Goal: Task Accomplishment & Management: Manage account settings

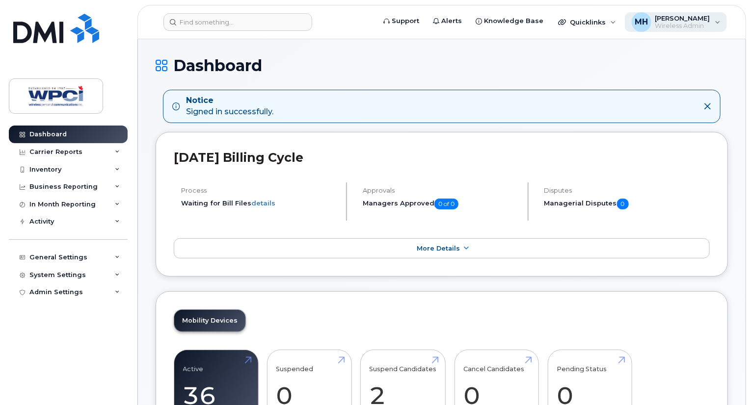
click at [685, 20] on span "[PERSON_NAME]" at bounding box center [682, 18] width 55 height 8
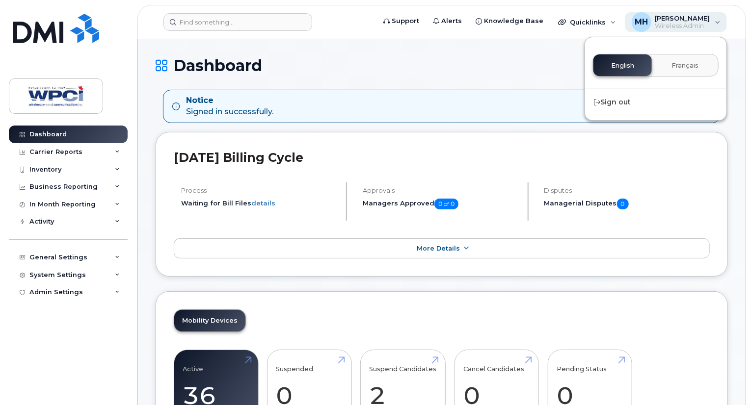
click at [722, 19] on div "MH [PERSON_NAME] Wireless Admin" at bounding box center [676, 22] width 103 height 20
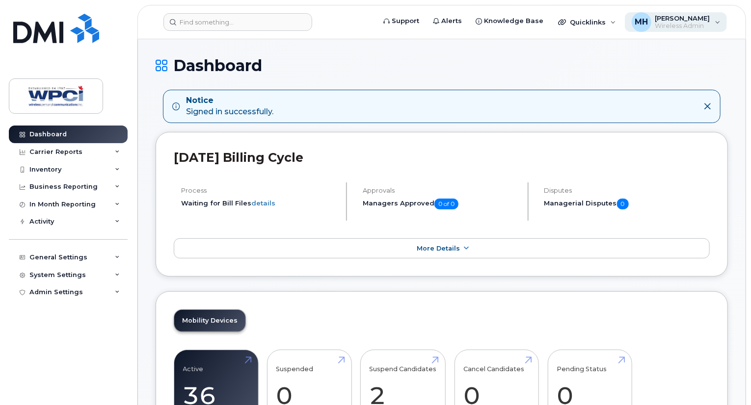
click at [718, 22] on div "MH [PERSON_NAME] Wireless Admin" at bounding box center [676, 22] width 103 height 20
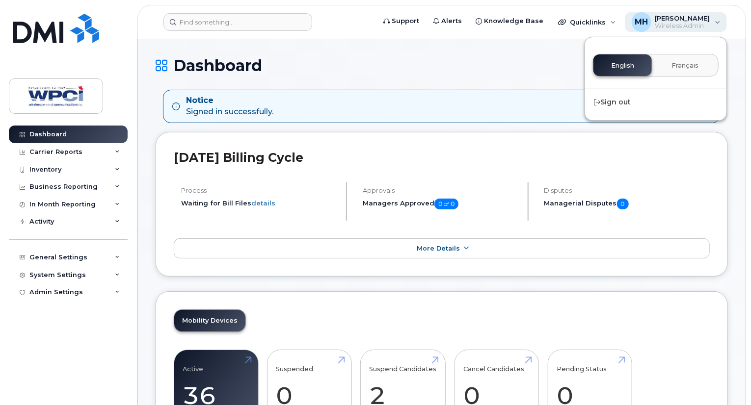
click at [688, 18] on span "[PERSON_NAME]" at bounding box center [682, 18] width 55 height 8
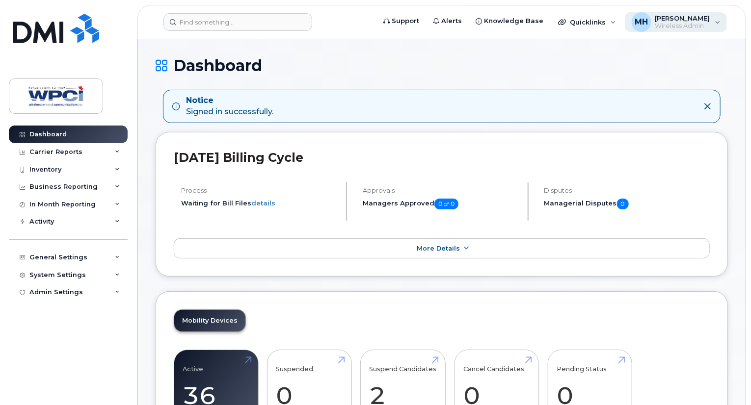
click at [683, 18] on span "[PERSON_NAME]" at bounding box center [682, 18] width 55 height 8
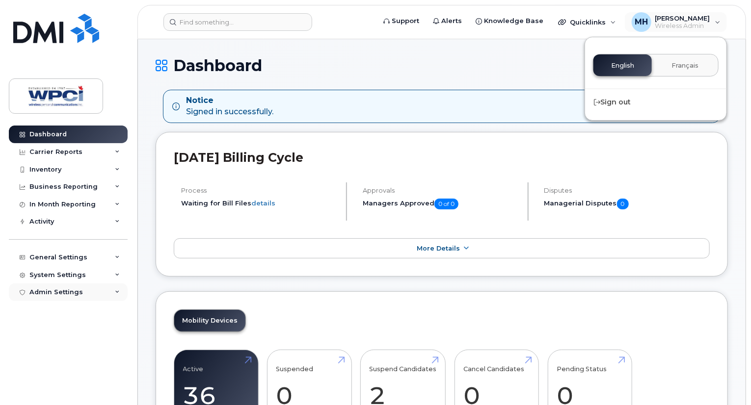
click at [80, 289] on div "Admin Settings" at bounding box center [68, 293] width 119 height 18
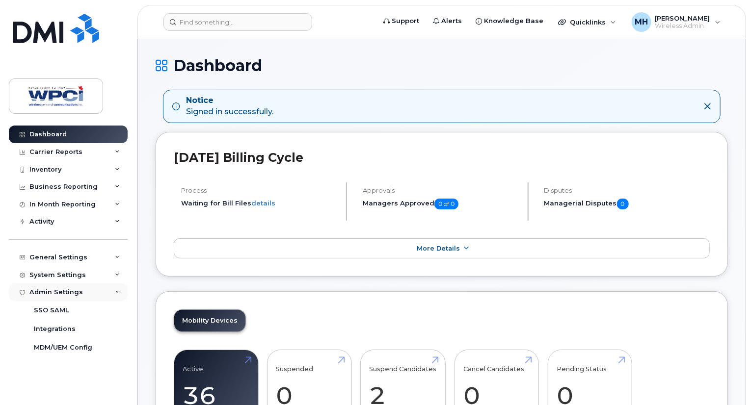
click at [101, 284] on div "Admin Settings" at bounding box center [68, 293] width 119 height 18
click at [104, 275] on div "System Settings" at bounding box center [68, 275] width 119 height 18
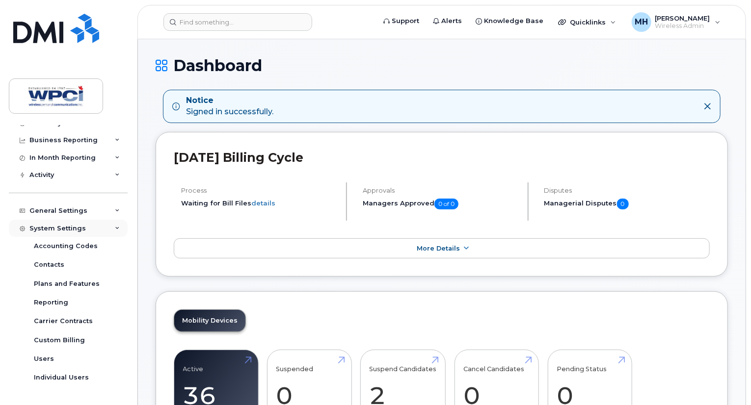
scroll to position [61, 0]
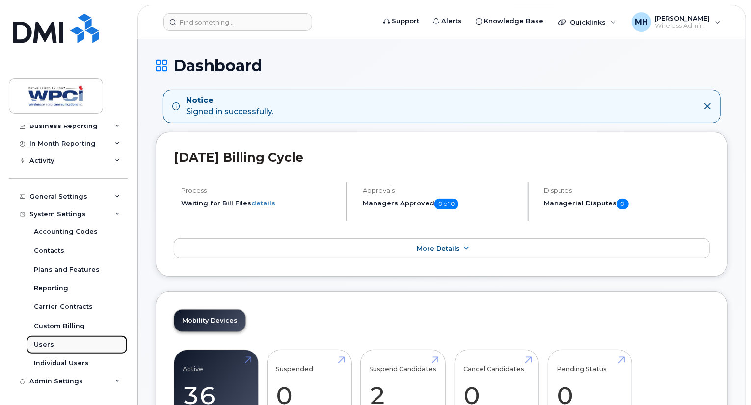
click at [56, 341] on link "Users" at bounding box center [77, 345] width 102 height 19
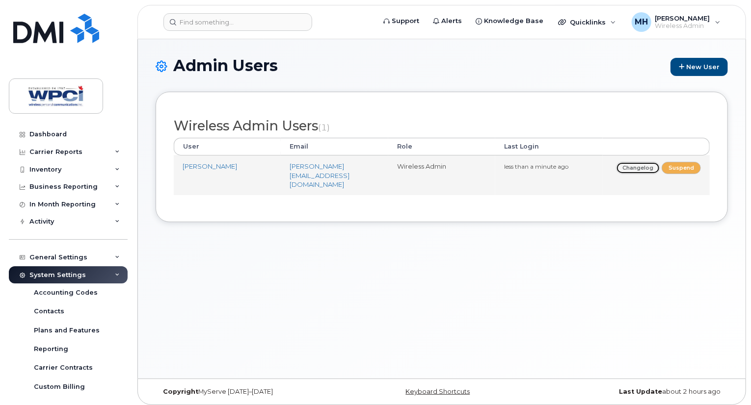
click at [642, 169] on link "Changelog" at bounding box center [638, 168] width 45 height 12
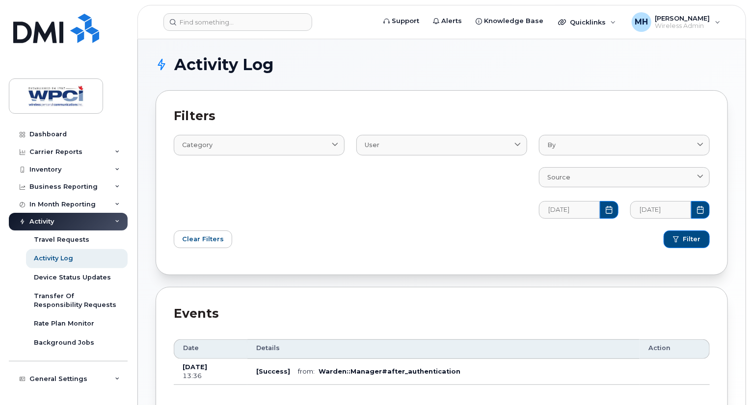
click at [82, 217] on div "Activity" at bounding box center [68, 222] width 119 height 18
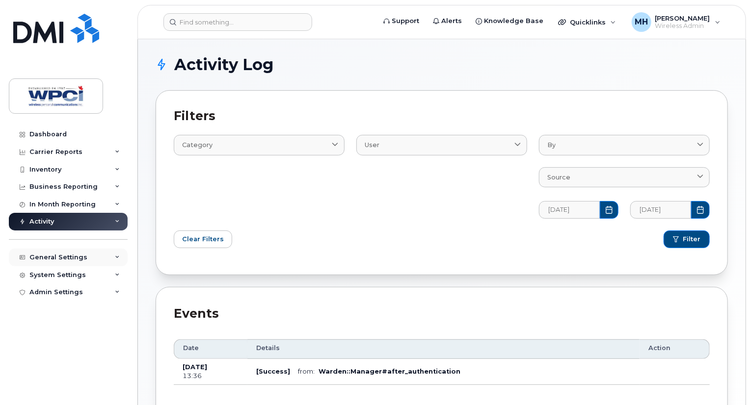
click at [71, 254] on div "General Settings" at bounding box center [58, 258] width 58 height 8
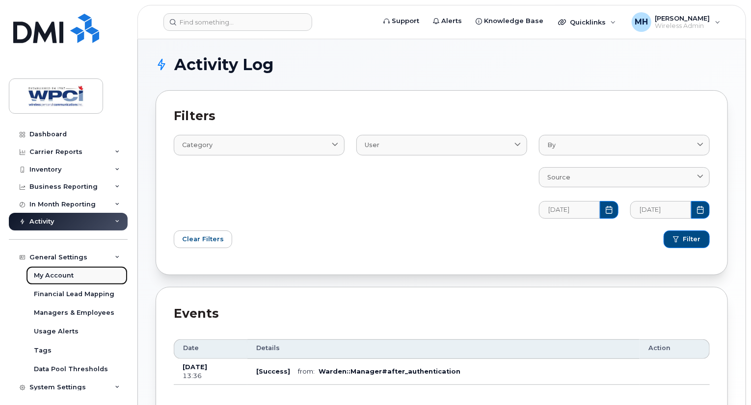
click at [66, 280] on link "My Account" at bounding box center [77, 275] width 102 height 19
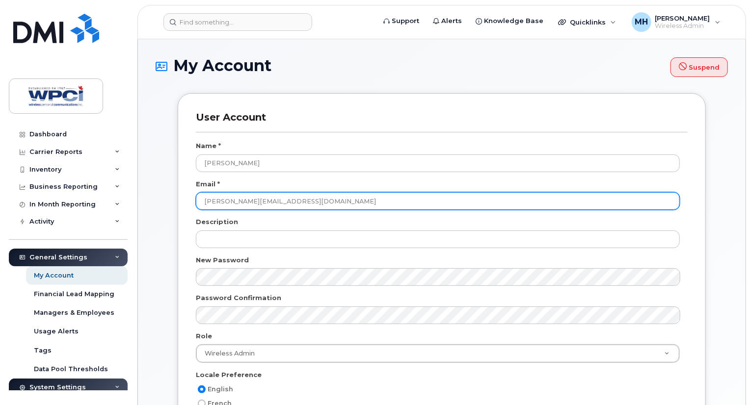
drag, startPoint x: 324, startPoint y: 201, endPoint x: 239, endPoint y: 194, distance: 85.1
click at [239, 194] on input "[PERSON_NAME][EMAIL_ADDRESS][DOMAIN_NAME]" at bounding box center [438, 201] width 484 height 18
drag, startPoint x: 233, startPoint y: 200, endPoint x: 211, endPoint y: 201, distance: 21.6
click at [211, 201] on input "matthew@royalton.com" at bounding box center [438, 201] width 484 height 18
click at [299, 198] on input "[EMAIL_ADDRESS][DOMAIN_NAME]" at bounding box center [438, 201] width 484 height 18
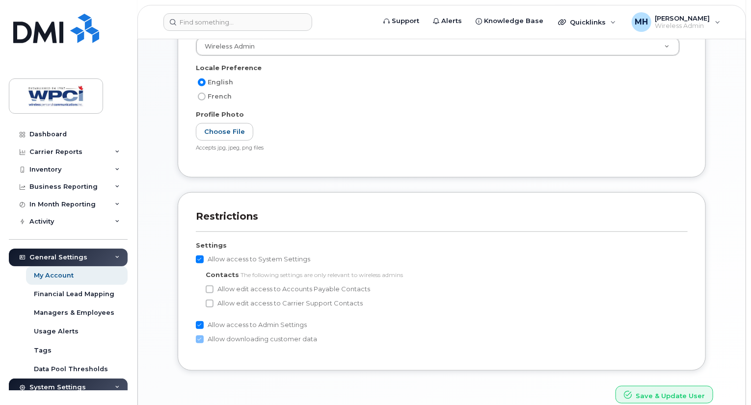
scroll to position [353, 0]
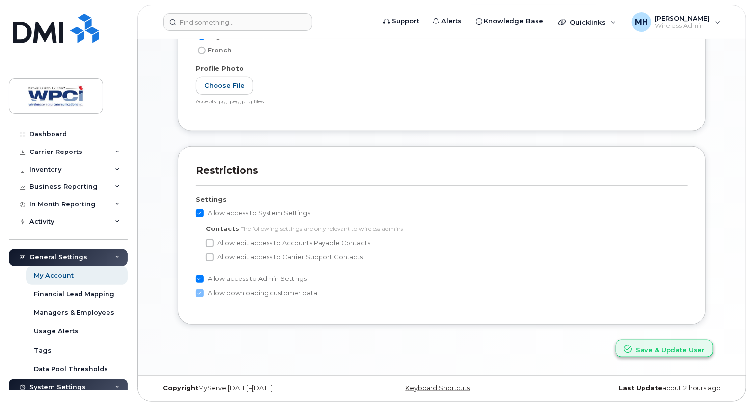
type input "[EMAIL_ADDRESS][DOMAIN_NAME]"
click at [637, 350] on button "Save & Update User" at bounding box center [664, 349] width 98 height 18
